Goal: Information Seeking & Learning: Learn about a topic

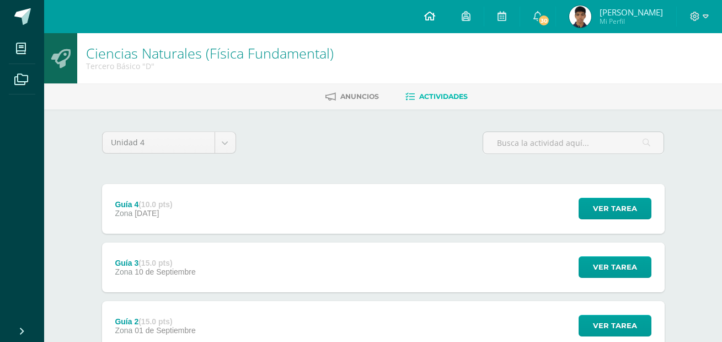
click at [449, 23] on link at bounding box center [430, 16] width 38 height 33
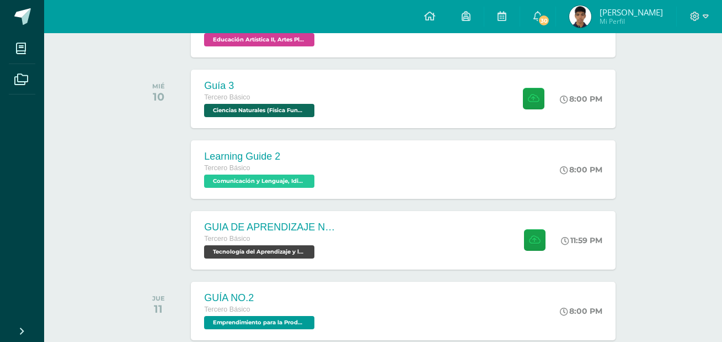
scroll to position [331, 0]
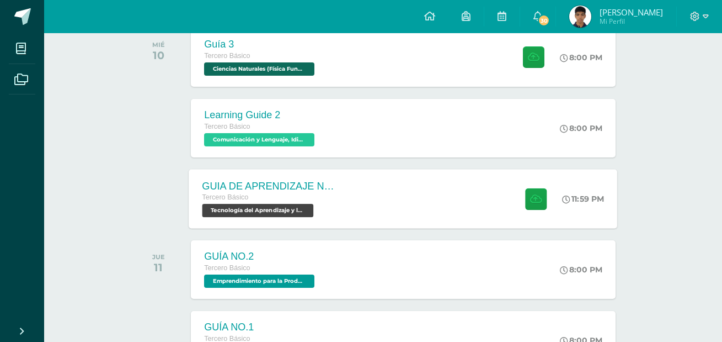
click at [372, 207] on div "GUIA DE APRENDIZAJE NO 3 / VIDEO Tercero Básico Tecnología del Aprendizaje y la…" at bounding box center [403, 198] width 429 height 59
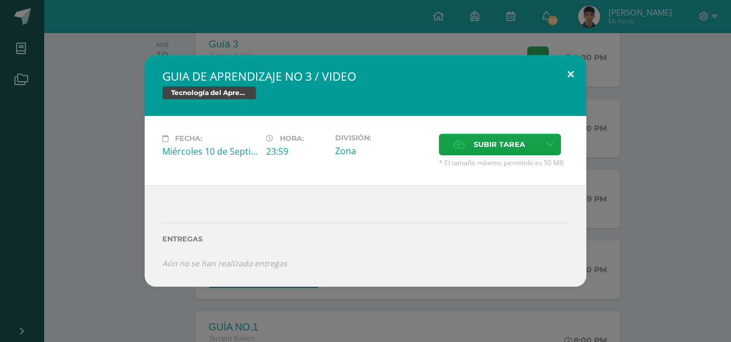
click at [563, 70] on button at bounding box center [570, 74] width 31 height 38
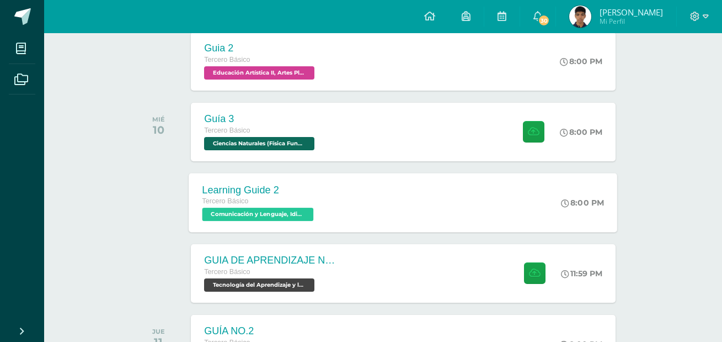
scroll to position [276, 0]
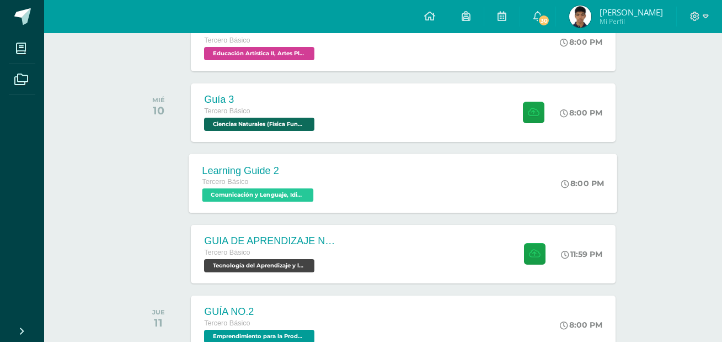
click at [349, 247] on div "GUIA DE APRENDIZAJE NO 3 / VIDEO Tercero Básico Tecnología del Aprendizaje y la…" at bounding box center [270, 254] width 159 height 58
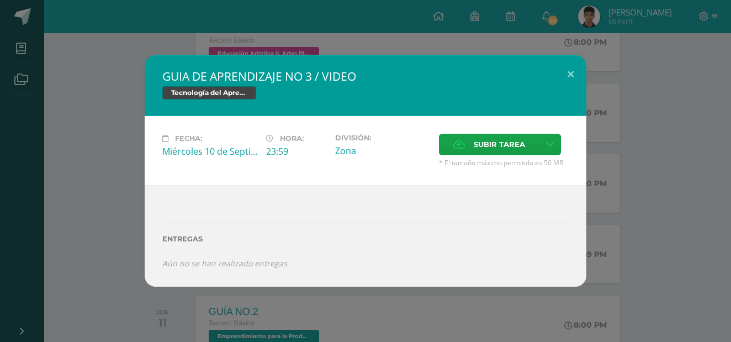
drag, startPoint x: 610, startPoint y: 58, endPoint x: 552, endPoint y: 40, distance: 60.4
click at [613, 58] on div "GUIA DE APRENDIZAJE NO 3 / VIDEO Tecnología del Aprendizaje y la Comunicación (…" at bounding box center [365, 170] width 722 height 231
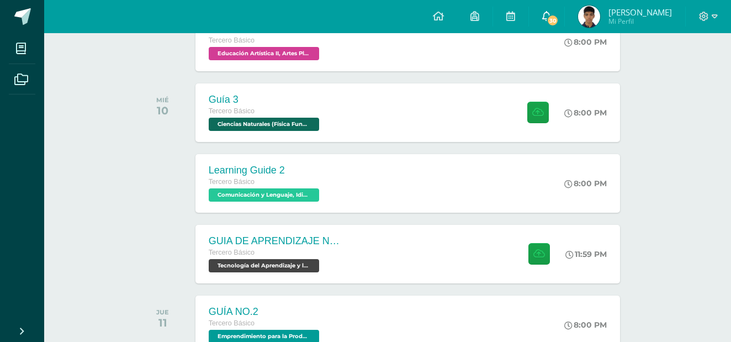
click at [558, 19] on span "30" at bounding box center [552, 20] width 12 height 12
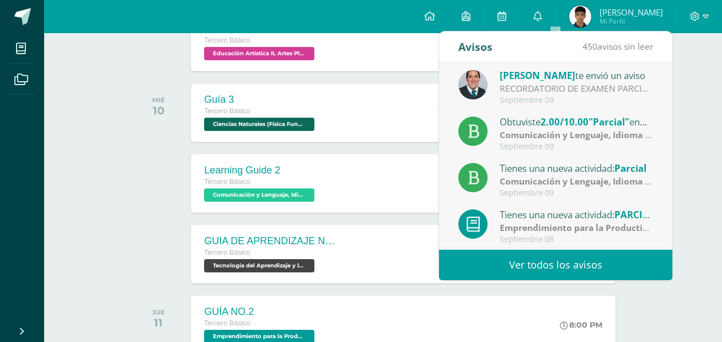
click at [574, 71] on div "Victor Aquino te envió un aviso" at bounding box center [576, 75] width 153 height 14
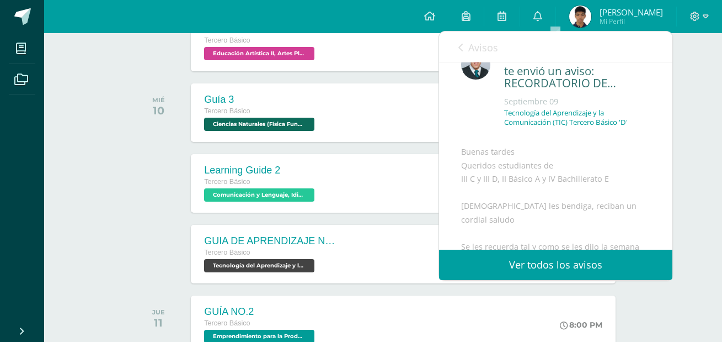
scroll to position [0, 0]
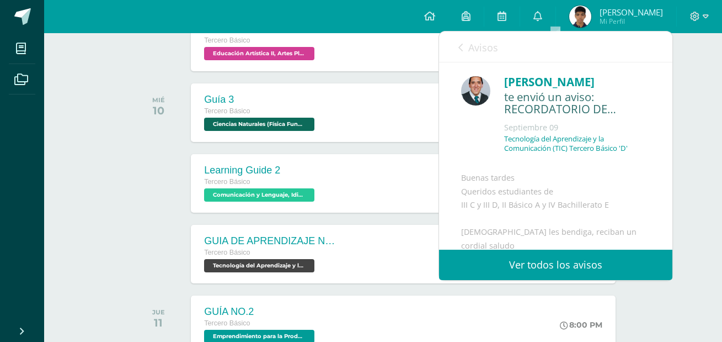
click at [477, 50] on span "Avisos" at bounding box center [483, 47] width 30 height 13
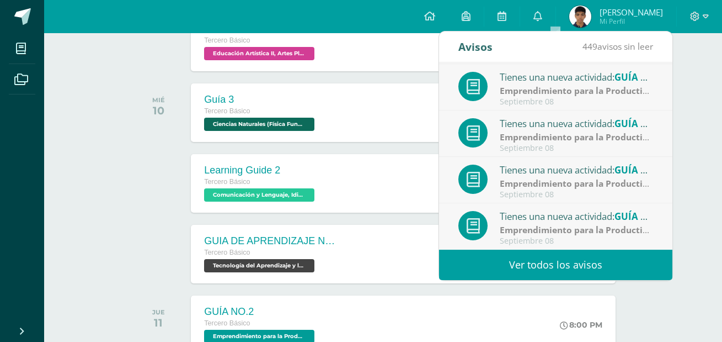
scroll to position [386, 0]
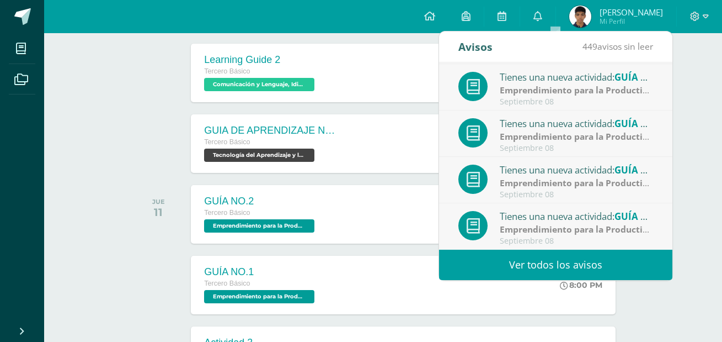
click at [559, 257] on link "Ver todos los avisos" at bounding box center [555, 264] width 233 height 30
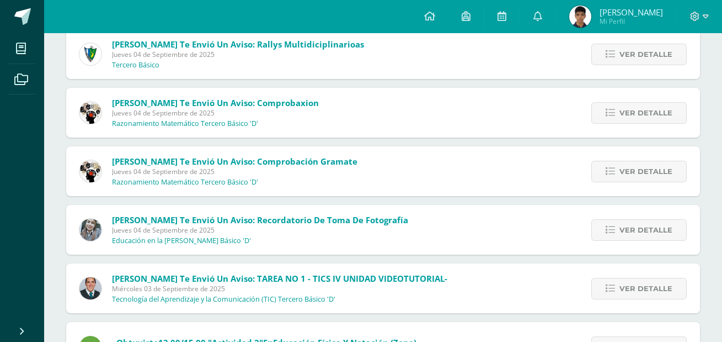
scroll to position [1307, 0]
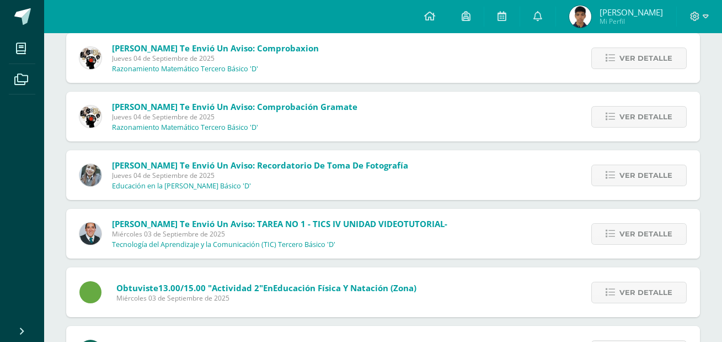
drag, startPoint x: 253, startPoint y: 226, endPoint x: 387, endPoint y: 232, distance: 133.7
click at [386, 233] on span "[PERSON_NAME] te envió un aviso: TAREA NO 1 - TICS IV UNIDAD VIDEOTUTORIAL- [DA…" at bounding box center [279, 233] width 335 height 31
click at [481, 233] on div "[PERSON_NAME] te envió un aviso: TAREA NO 1 - TICS IV UNIDAD VIDEOTUTORIAL- [DA…" at bounding box center [383, 234] width 634 height 50
click at [649, 234] on span "Ver detalle" at bounding box center [646, 233] width 53 height 20
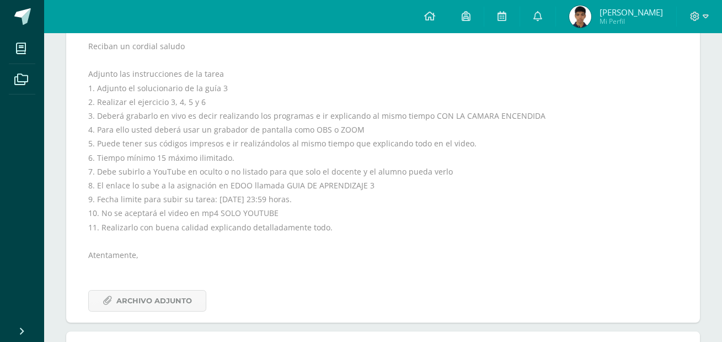
scroll to position [1638, 0]
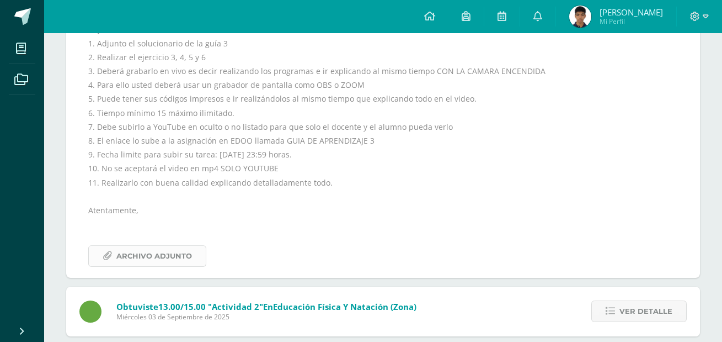
click at [177, 250] on span "Archivo Adjunto" at bounding box center [154, 256] width 76 height 20
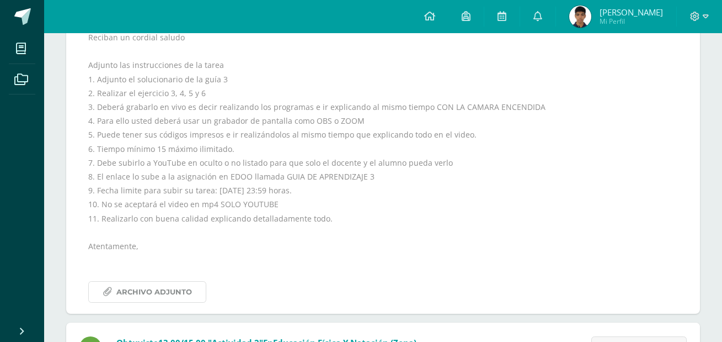
scroll to position [1582, 0]
